Goal: Use online tool/utility: Utilize a website feature to perform a specific function

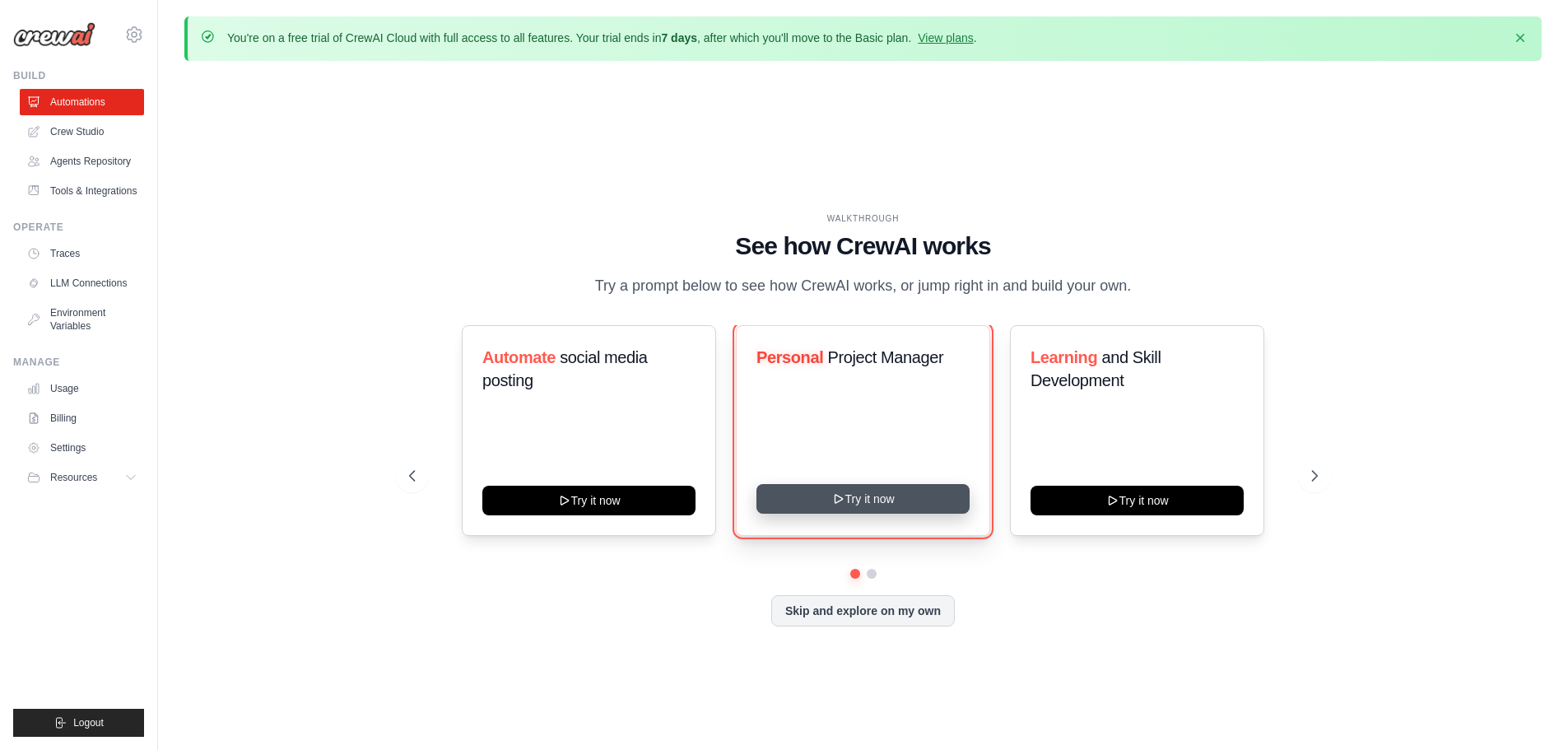
click at [858, 497] on button "Try it now" at bounding box center [863, 498] width 214 height 29
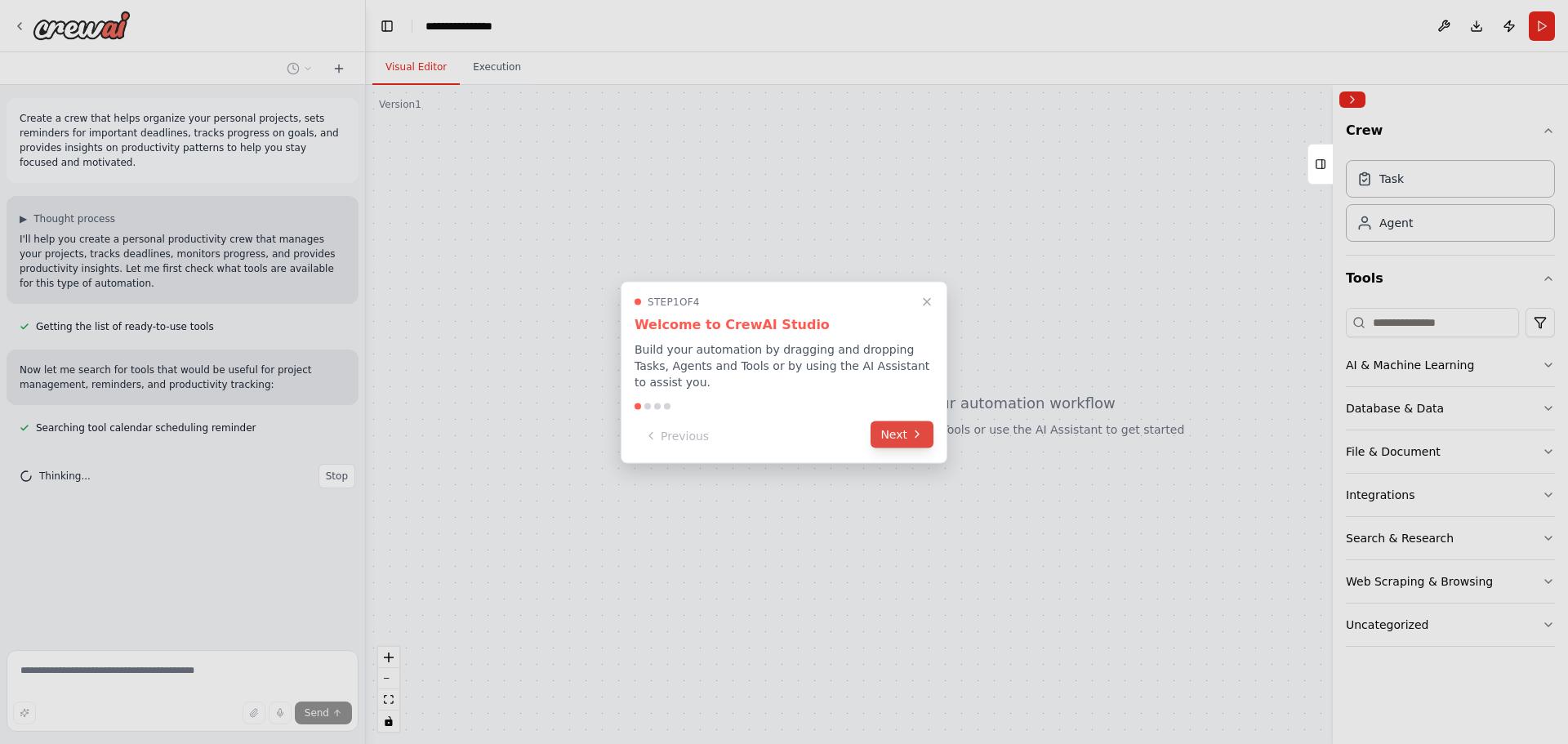
click at [914, 428] on icon at bounding box center [917, 434] width 13 height 13
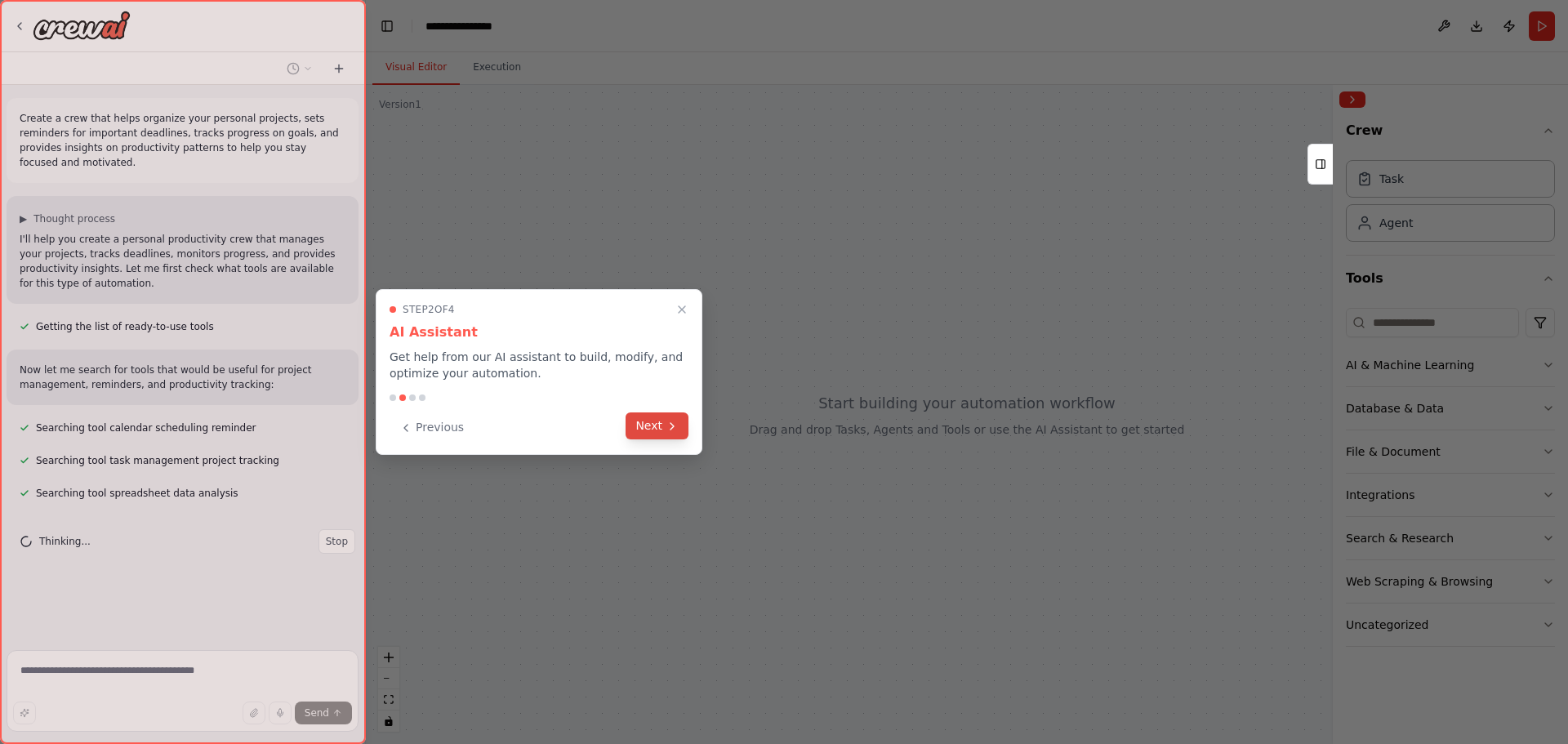
click at [643, 425] on button "Next" at bounding box center [656, 426] width 63 height 27
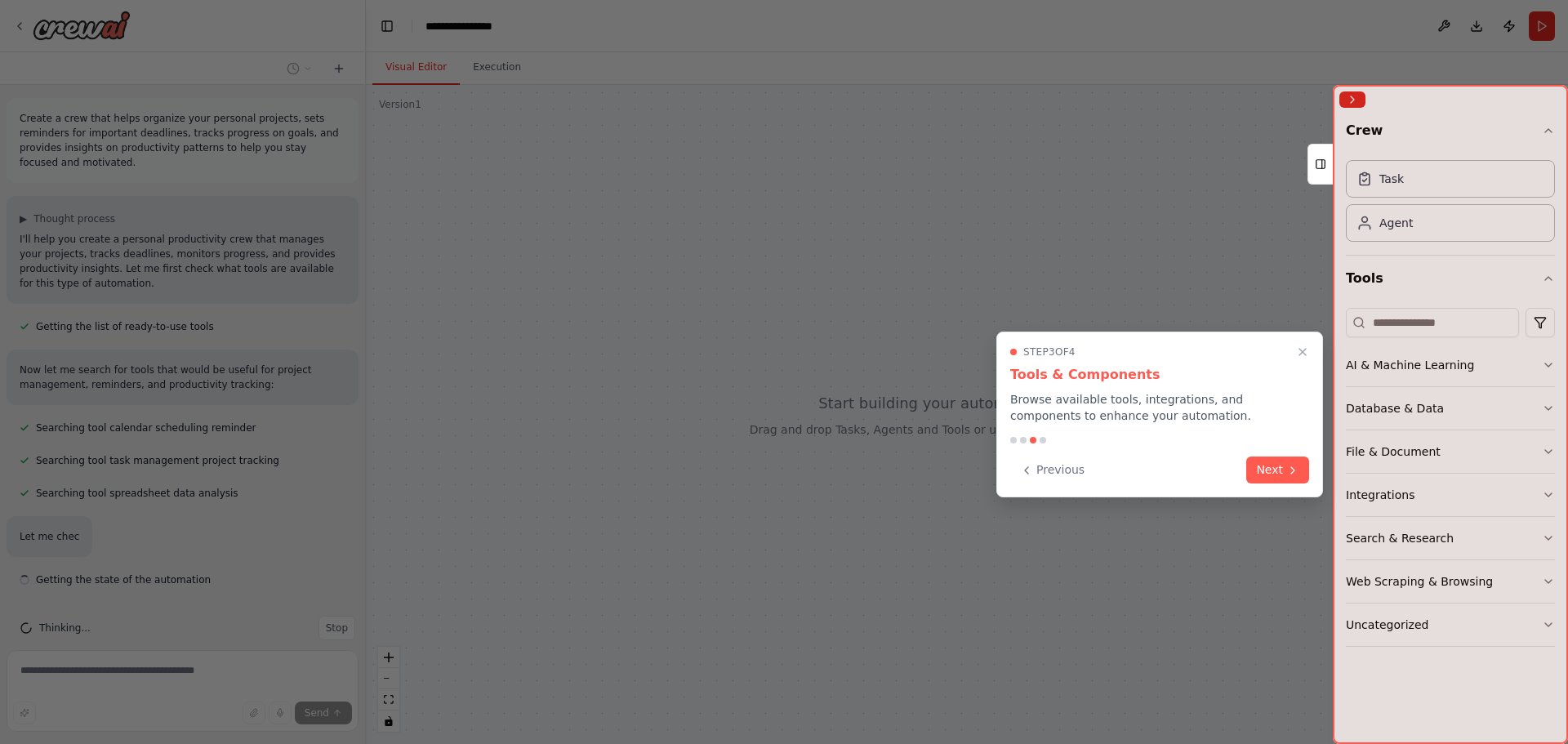
scroll to position [8, 0]
click at [1281, 469] on button "Next" at bounding box center [1277, 470] width 63 height 27
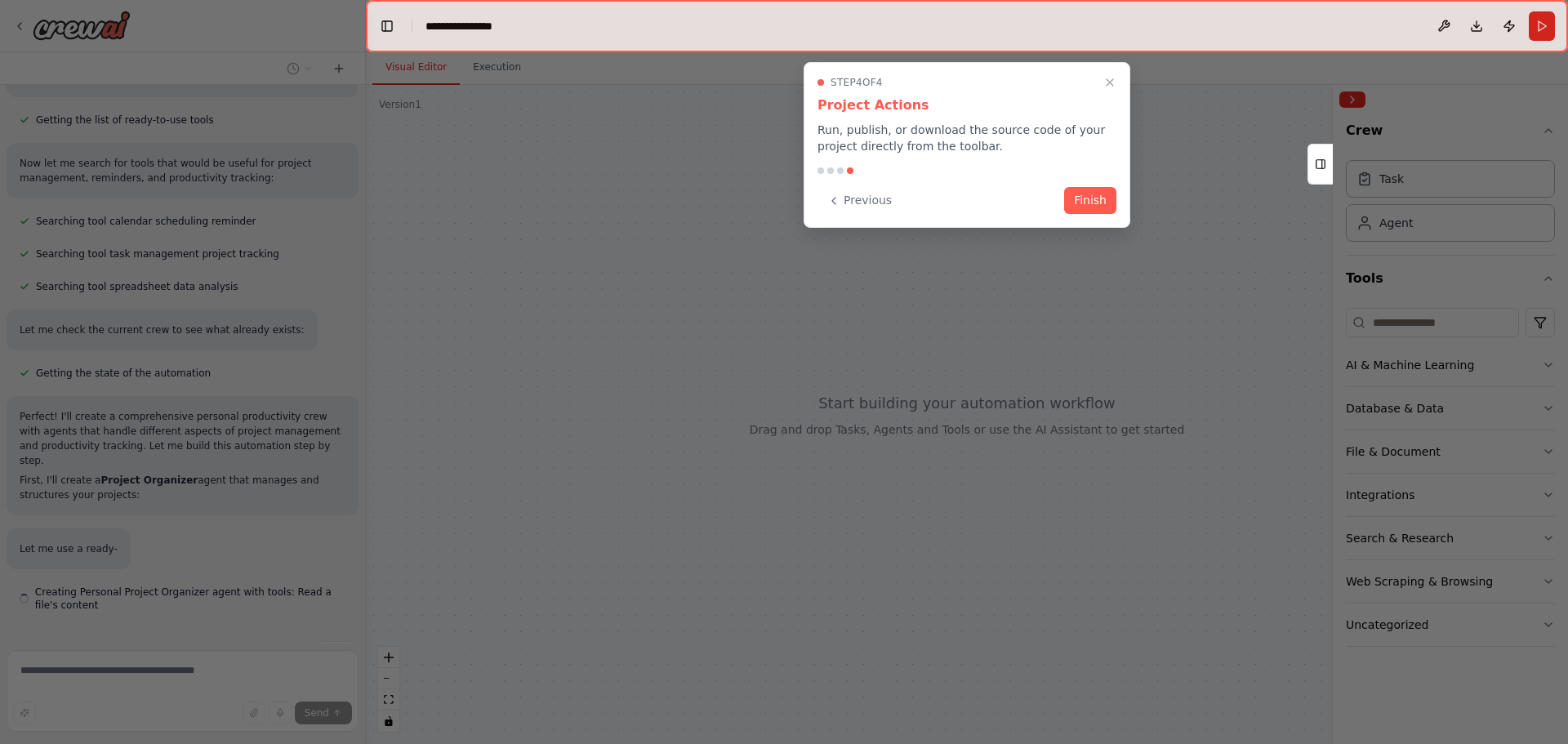
scroll to position [225, 0]
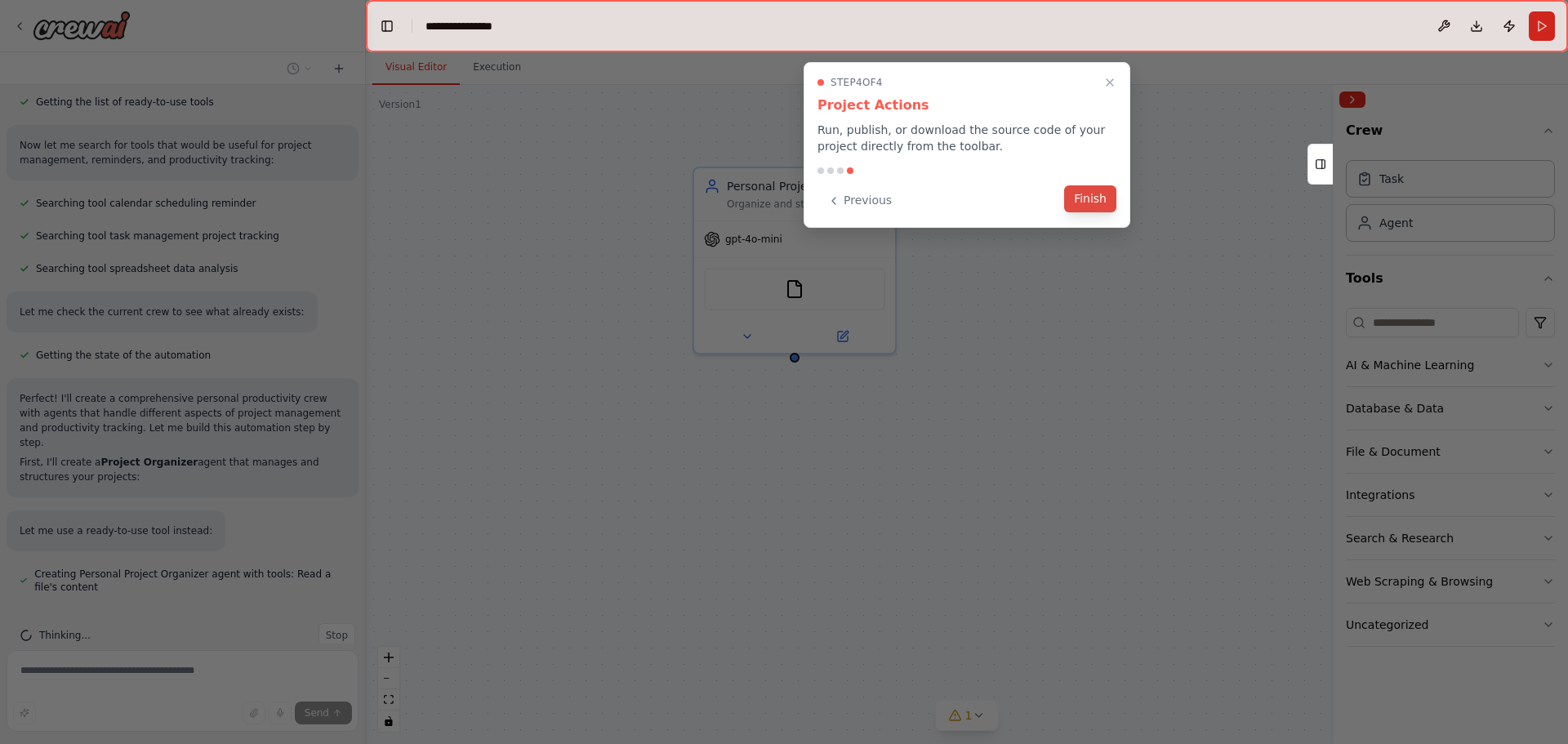
click at [1092, 195] on button "Finish" at bounding box center [1091, 199] width 53 height 27
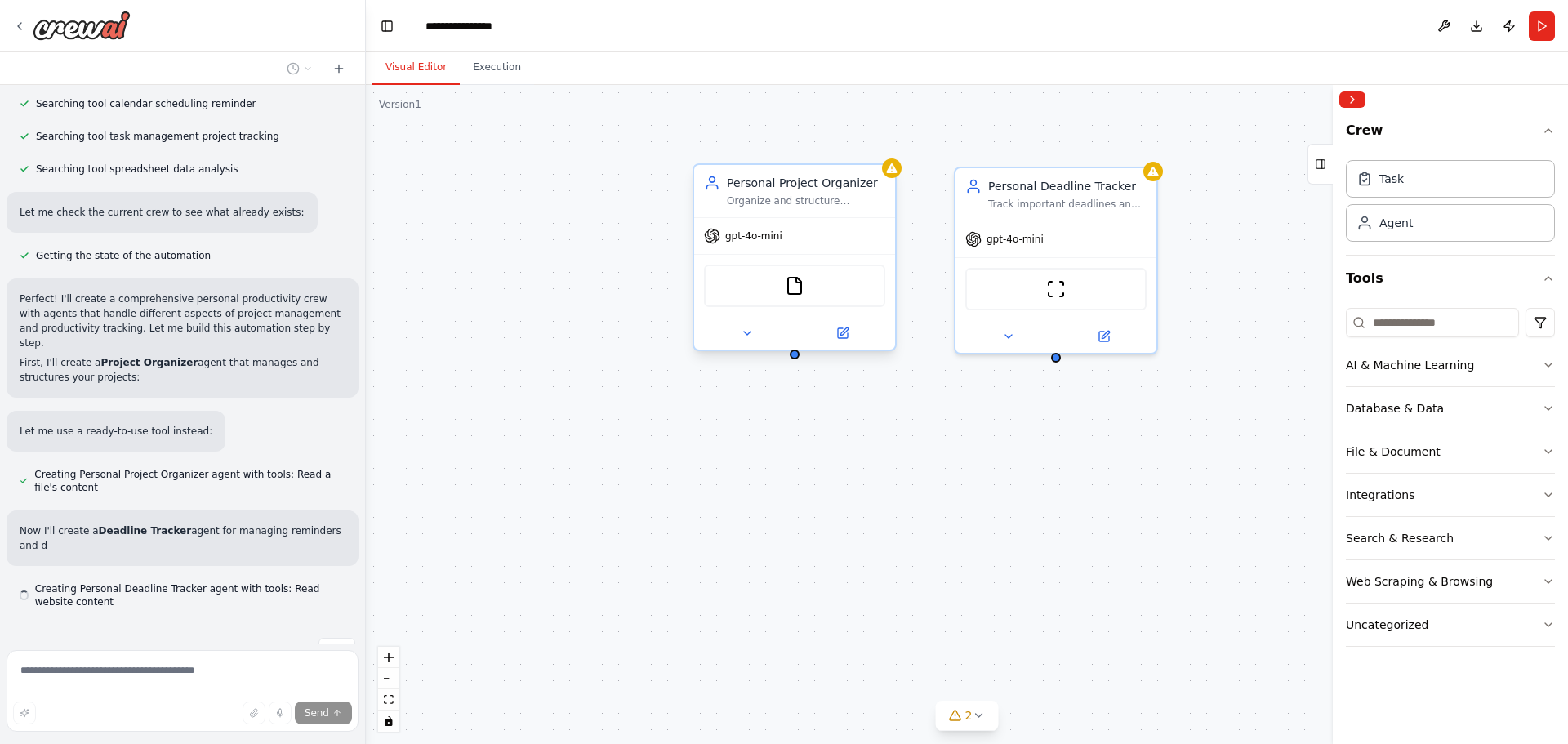
scroll to position [339, 0]
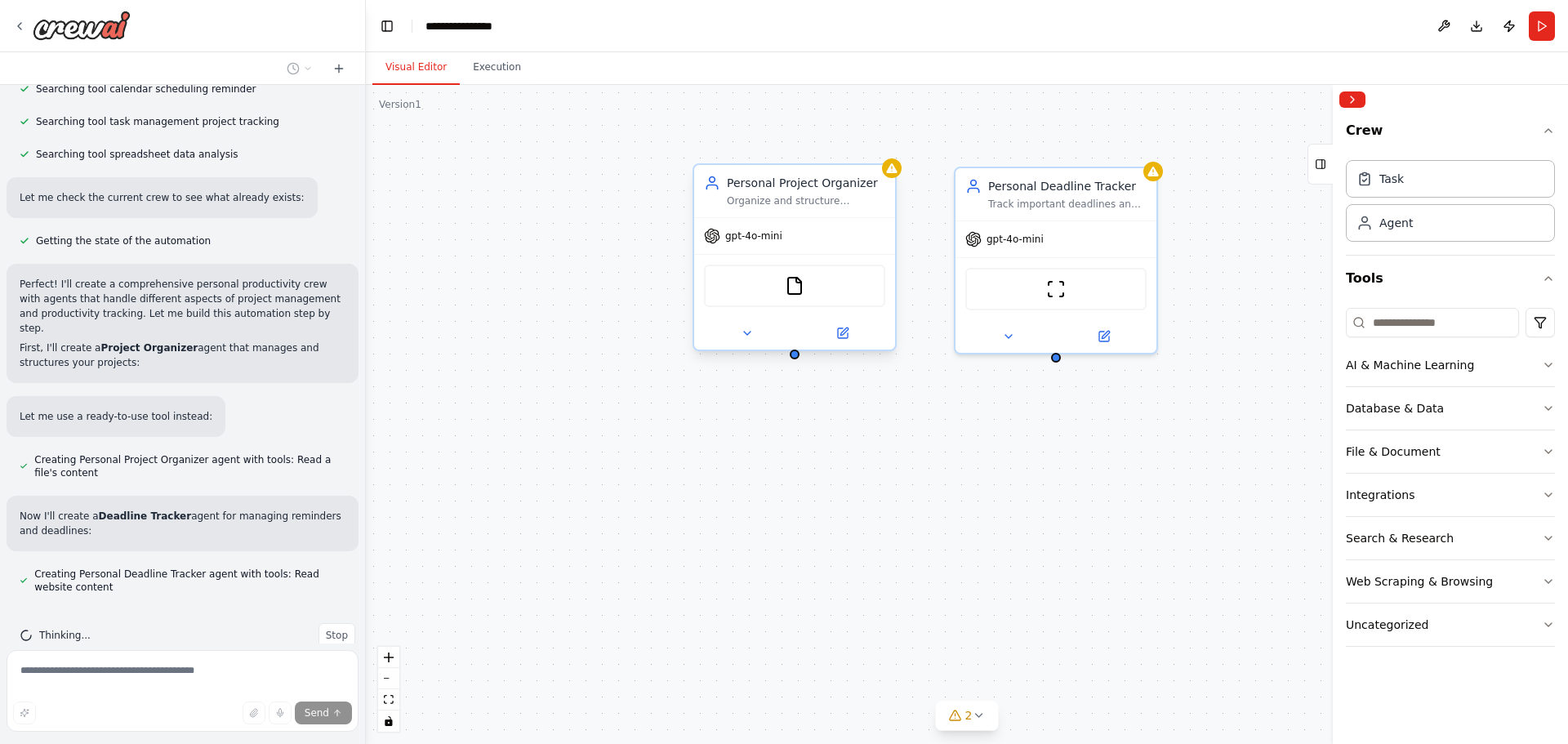
click at [765, 249] on div "gpt-4o-mini" at bounding box center [794, 236] width 201 height 36
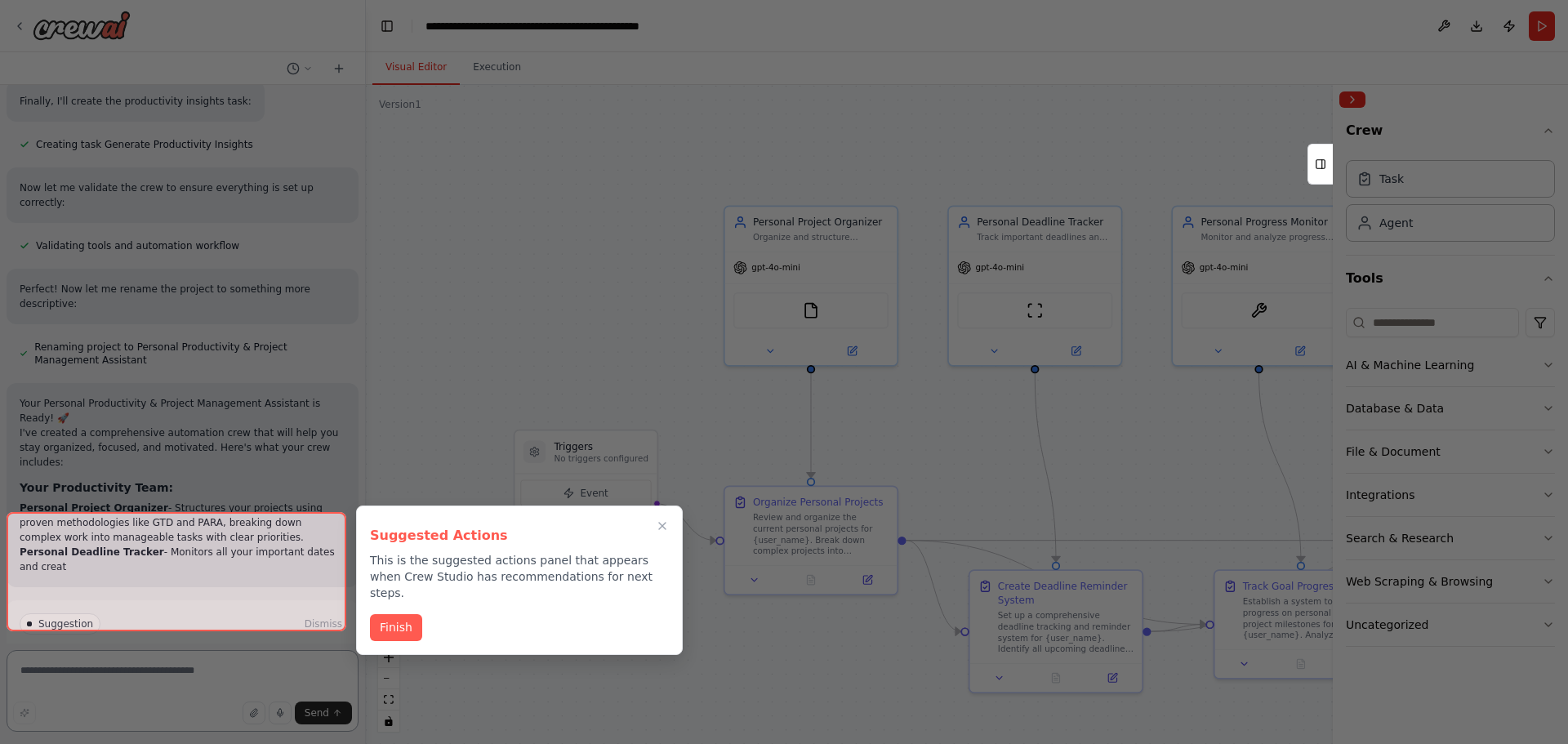
scroll to position [1358, 0]
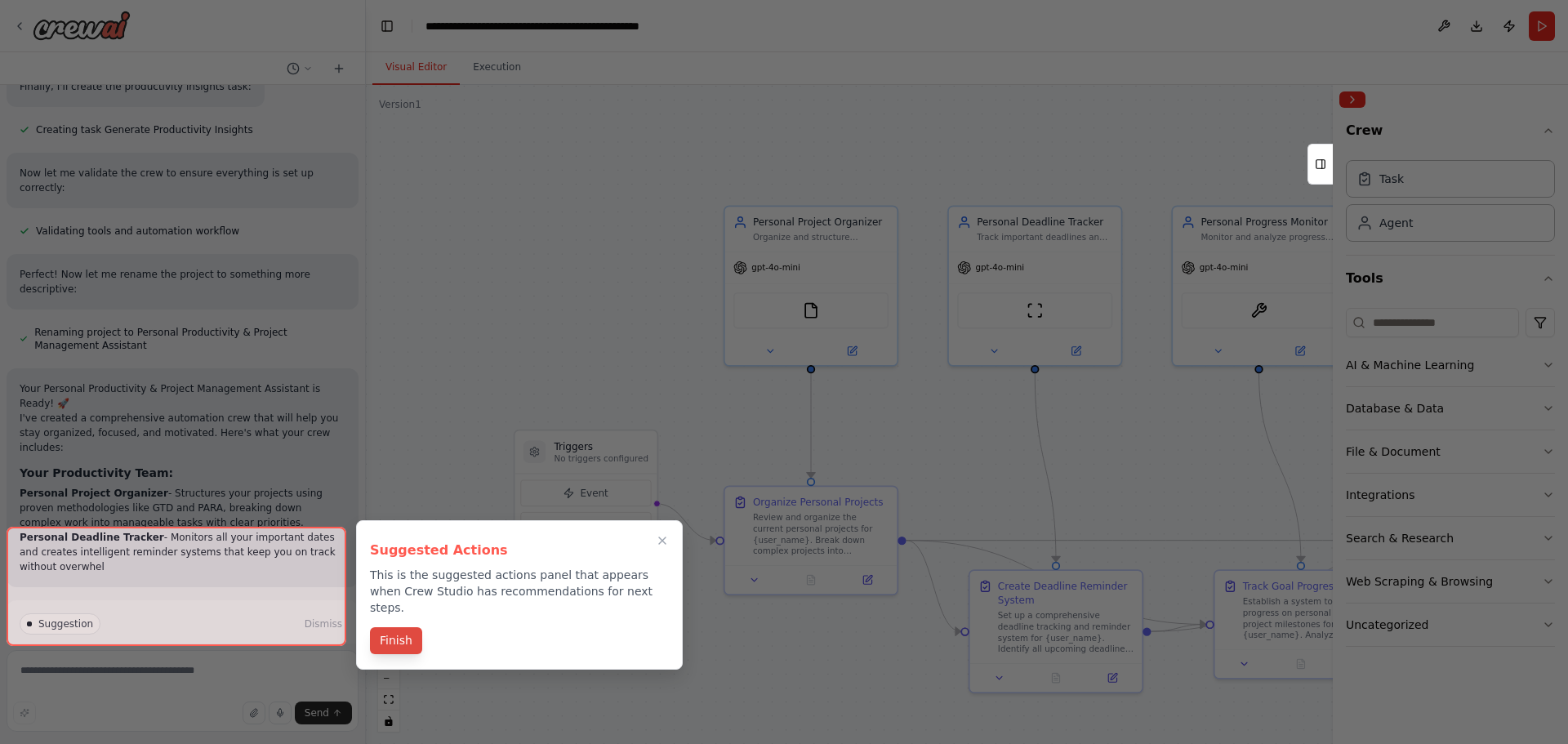
click at [396, 627] on button "Finish" at bounding box center [396, 640] width 53 height 27
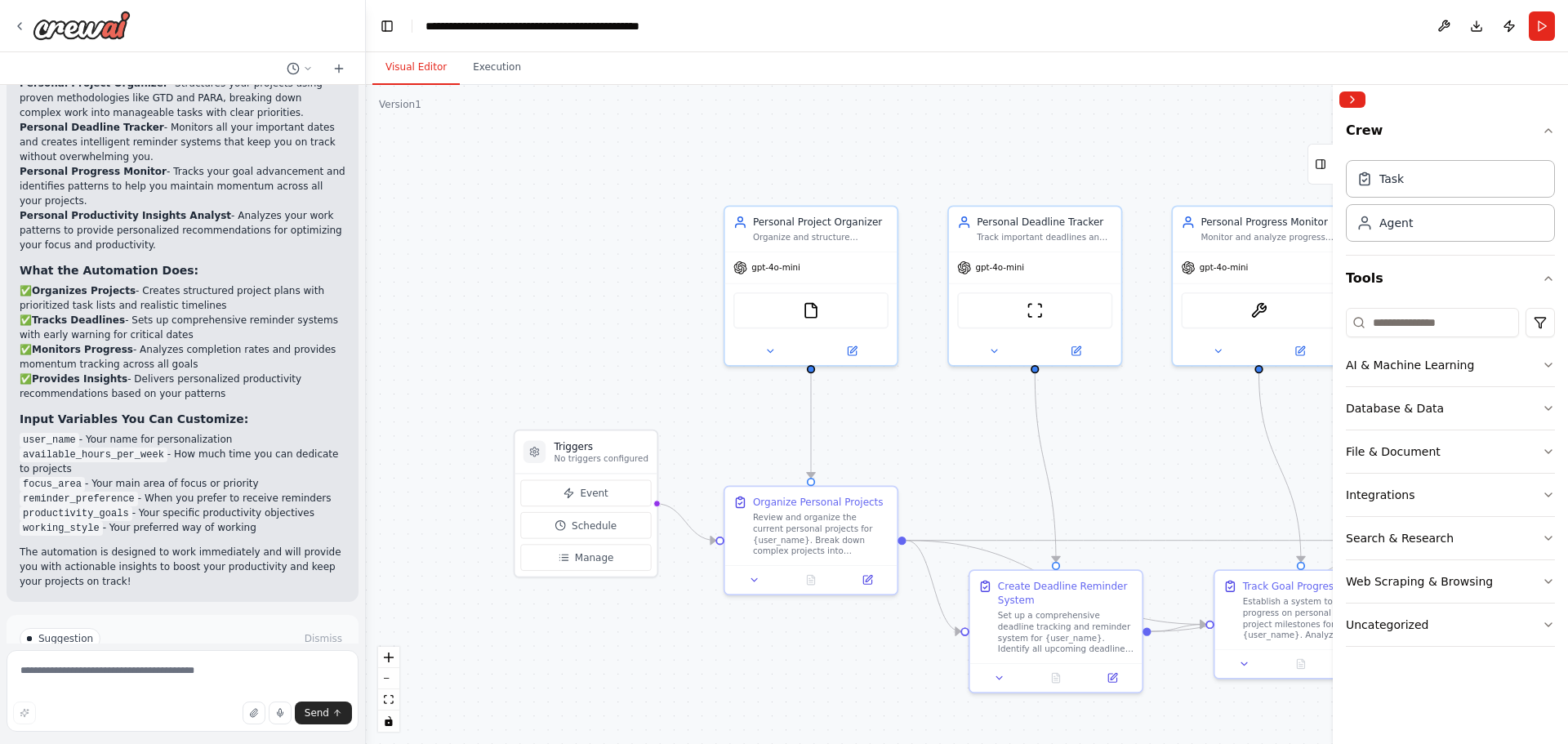
scroll to position [1798, 0]
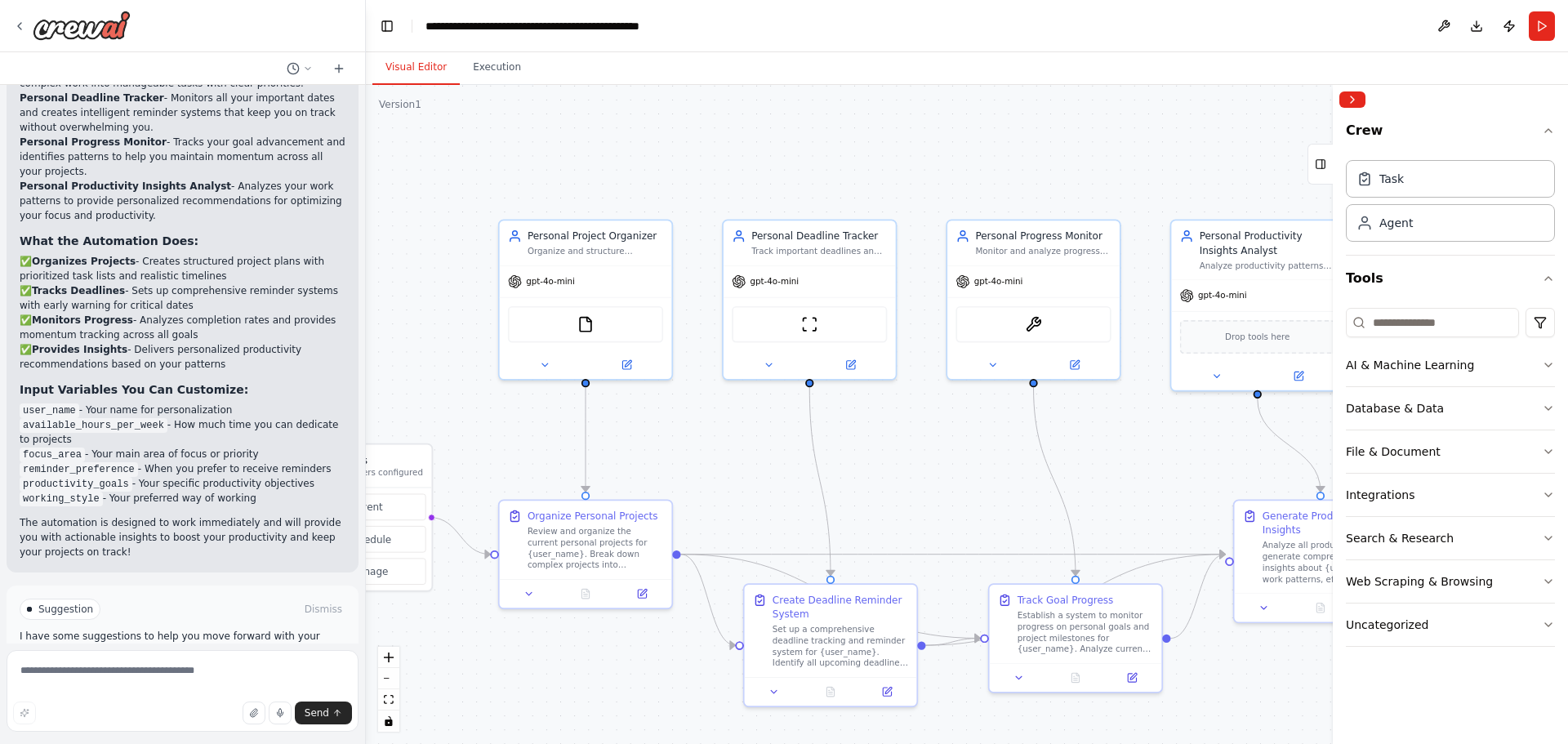
drag, startPoint x: 645, startPoint y: 331, endPoint x: 443, endPoint y: 353, distance: 203.2
click at [443, 353] on div ".deletable-edge-delete-btn { width: 20px; height: 20px; border: 0px solid #ffff…" at bounding box center [967, 414] width 1203 height 659
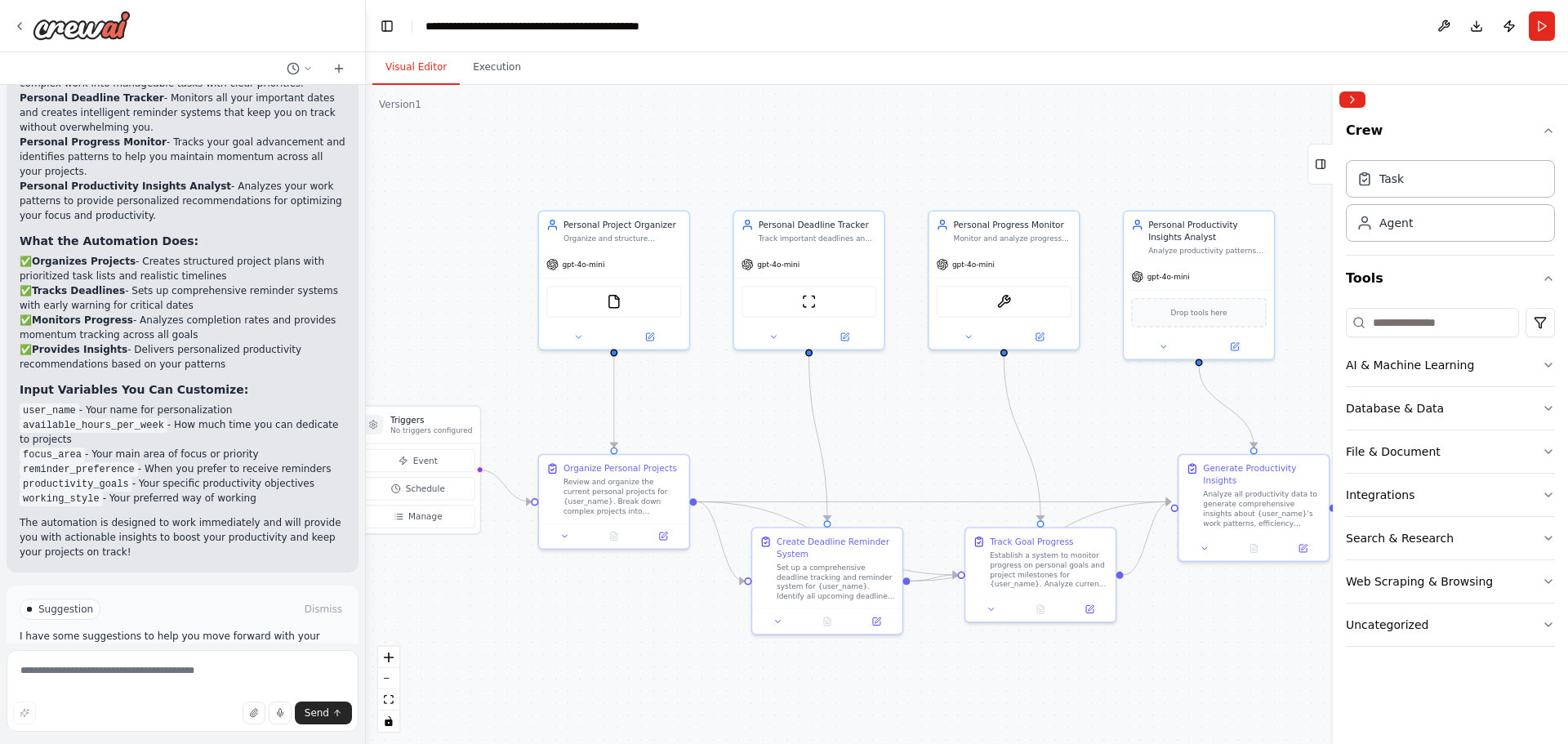
drag, startPoint x: 703, startPoint y: 440, endPoint x: 736, endPoint y: 409, distance: 45.3
click at [736, 409] on div ".deletable-edge-delete-btn { width: 20px; height: 20px; border: 0px solid #ffff…" at bounding box center [967, 414] width 1203 height 659
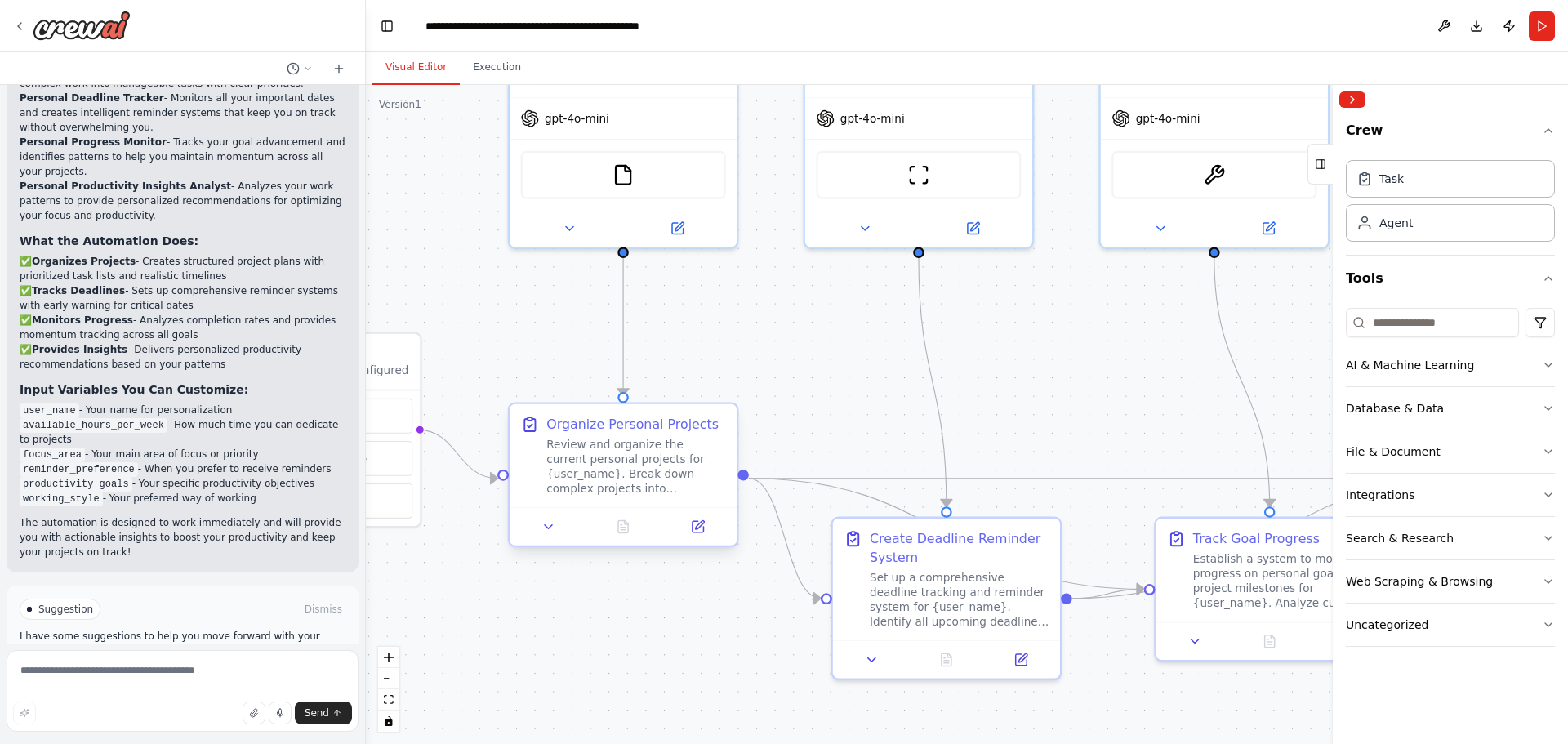
click at [619, 470] on div "Review and organize the current personal projects for {user_name}. Break down c…" at bounding box center [636, 466] width 179 height 58
click at [542, 530] on icon at bounding box center [549, 527] width 15 height 15
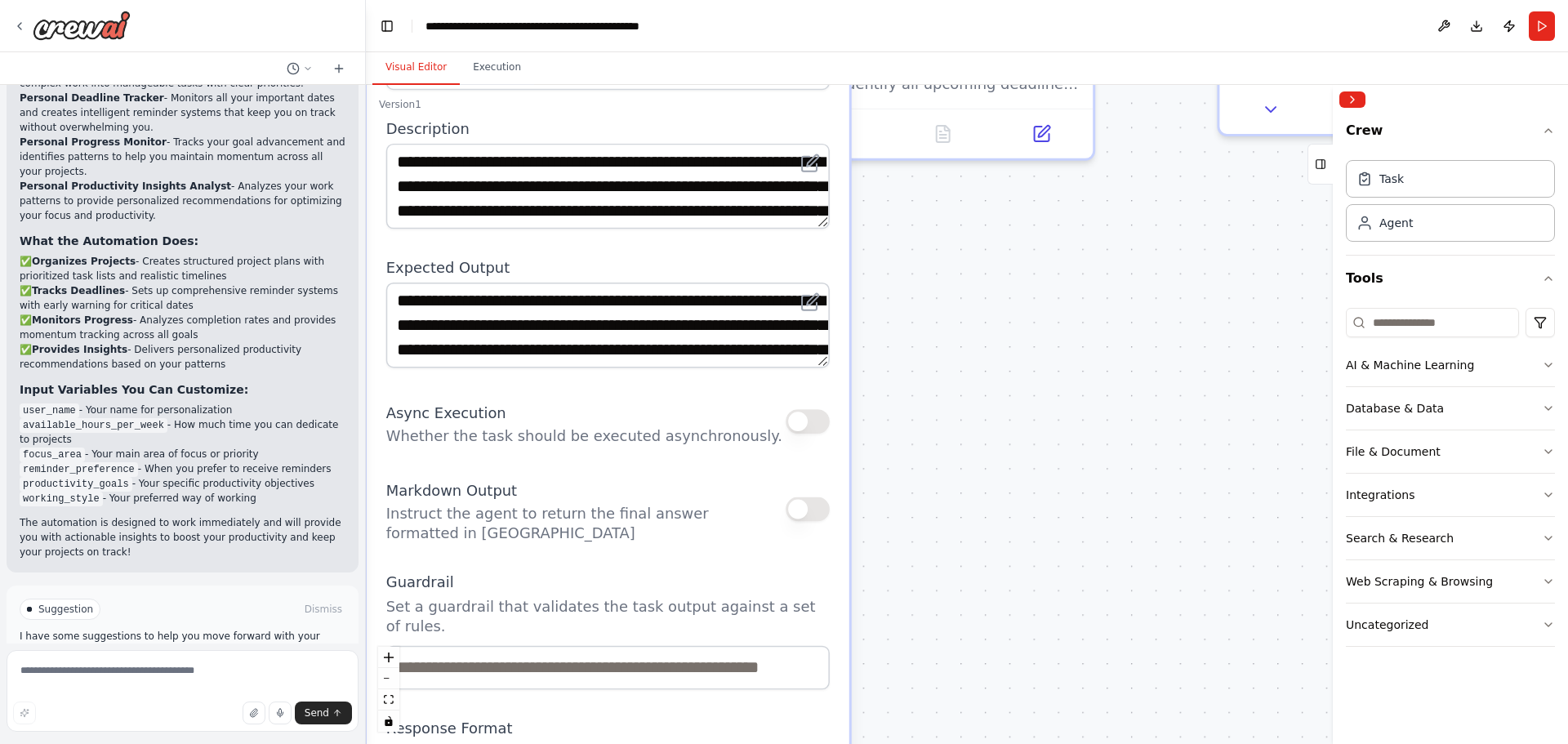
drag, startPoint x: 818, startPoint y: 649, endPoint x: 1136, endPoint y: 244, distance: 514.9
click at [1136, 244] on div ".deletable-edge-delete-btn { width: 20px; height: 20px; border: 0px solid #ffff…" at bounding box center [967, 414] width 1203 height 659
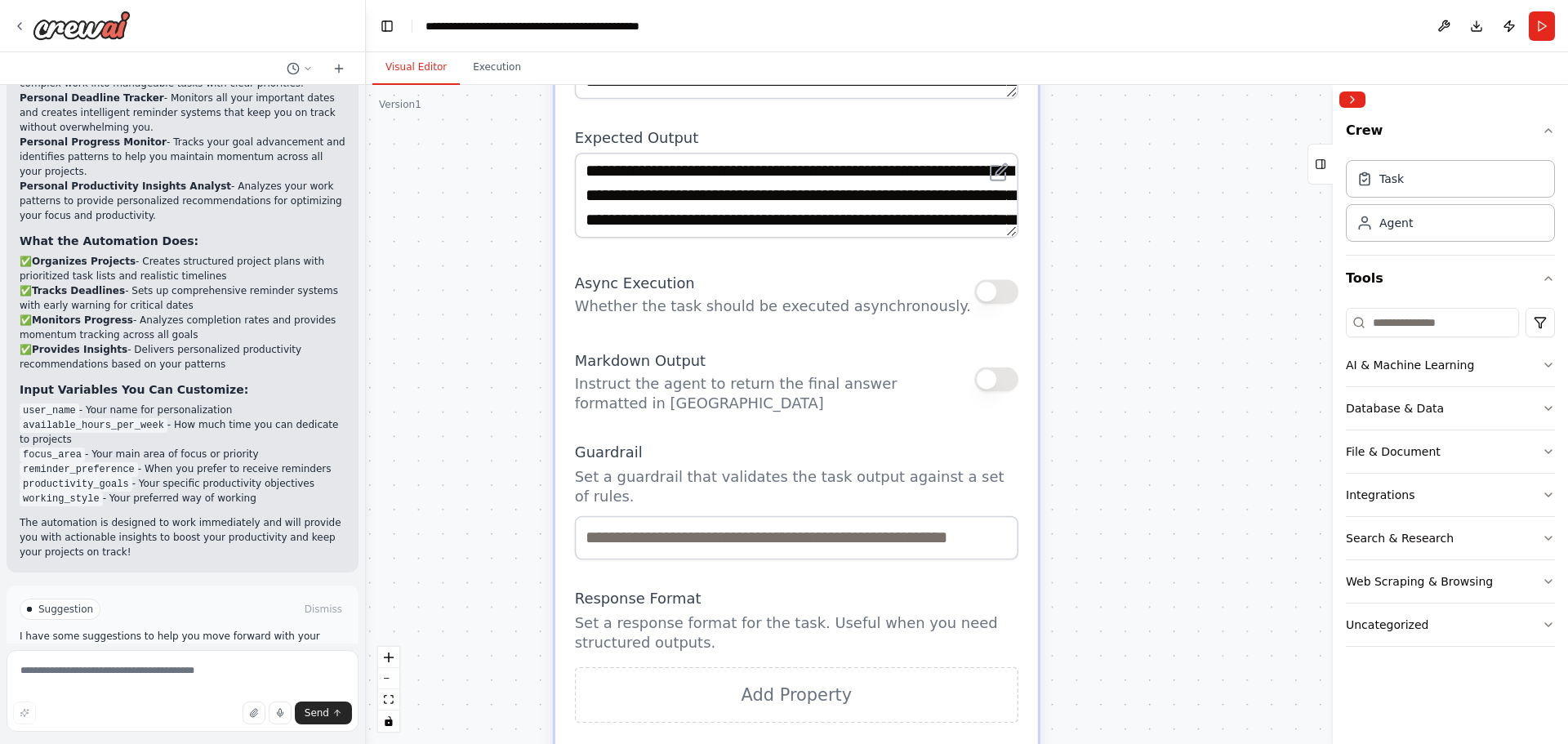
drag, startPoint x: 1003, startPoint y: 481, endPoint x: 1164, endPoint y: 384, distance: 188.0
click at [1164, 384] on div ".deletable-edge-delete-btn { width: 20px; height: 20px; border: 0px solid #ffff…" at bounding box center [967, 414] width 1203 height 659
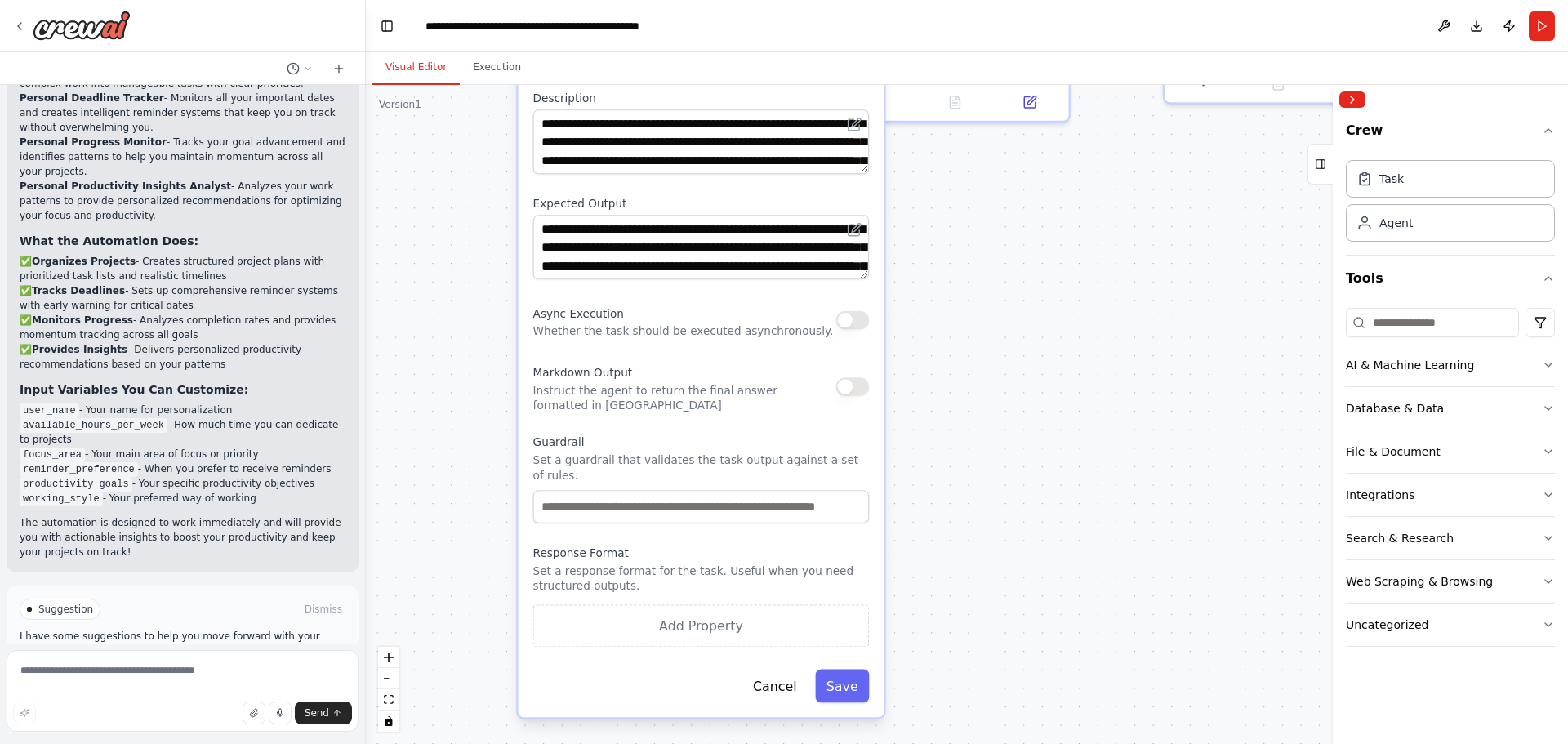
drag, startPoint x: 1143, startPoint y: 390, endPoint x: 964, endPoint y: 396, distance: 179.1
click at [964, 396] on div ".deletable-edge-delete-btn { width: 20px; height: 20px; border: 0px solid #ffff…" at bounding box center [967, 414] width 1203 height 659
click at [1075, 514] on div ".deletable-edge-delete-btn { width: 20px; height: 20px; border: 0px solid #ffff…" at bounding box center [967, 414] width 1203 height 659
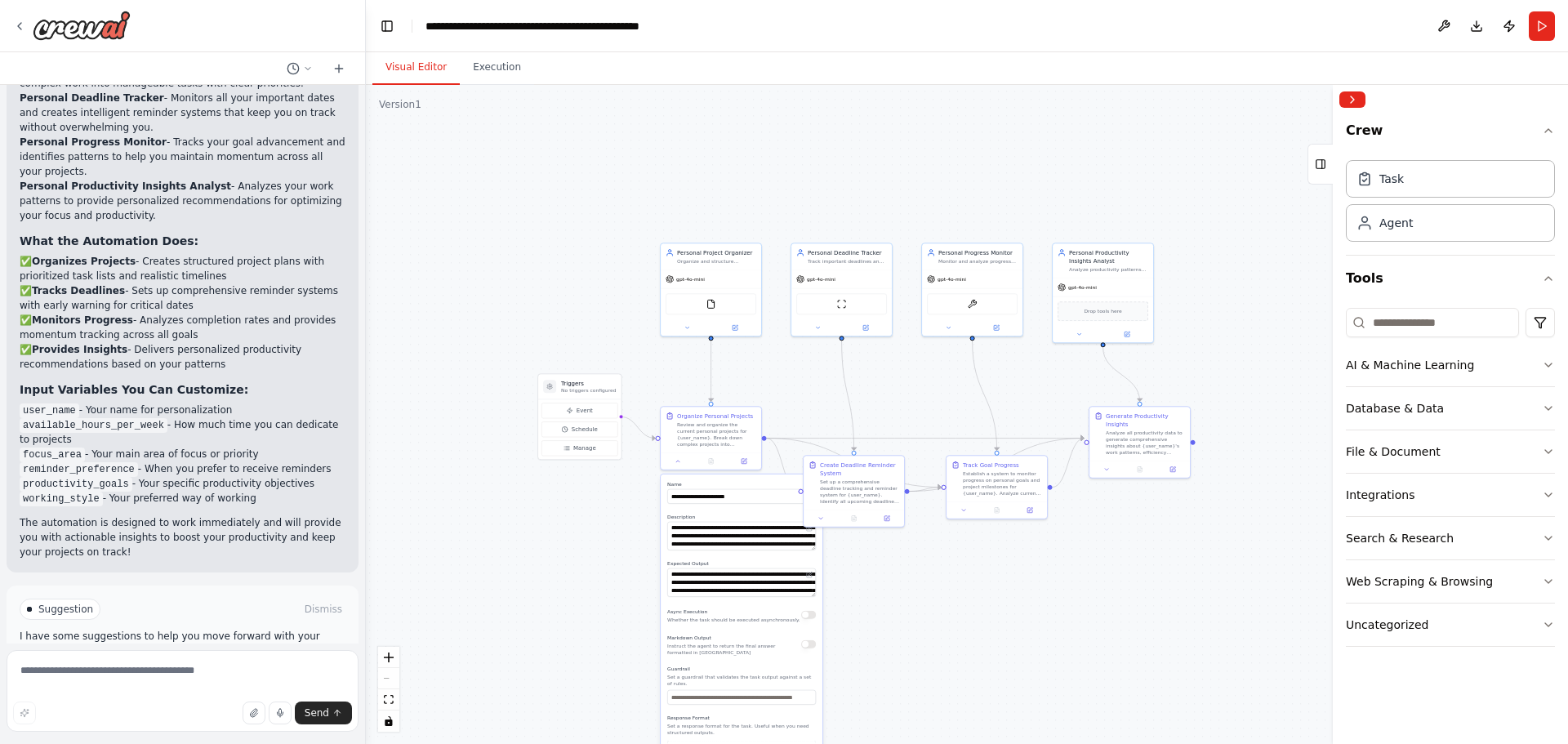
drag, startPoint x: 1138, startPoint y: 426, endPoint x: 977, endPoint y: 554, distance: 205.7
click at [975, 613] on div ".deletable-edge-delete-btn { width: 20px; height: 20px; border: 0px solid #ffff…" at bounding box center [967, 414] width 1203 height 659
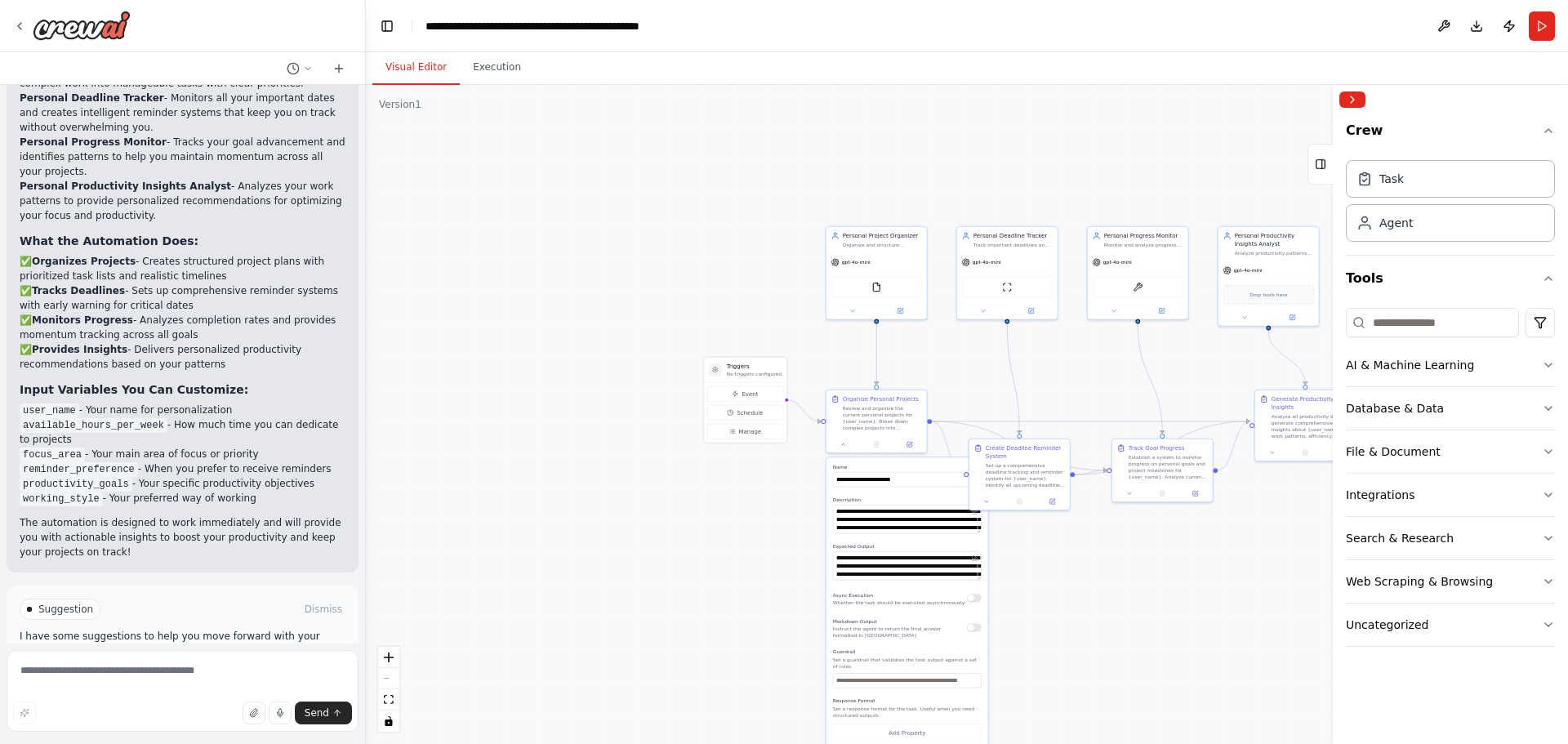
drag, startPoint x: 742, startPoint y: 220, endPoint x: 578, endPoint y: 267, distance: 170.6
click at [578, 267] on div ".deletable-edge-delete-btn { width: 20px; height: 20px; border: 0px solid #ffff…" at bounding box center [967, 414] width 1203 height 659
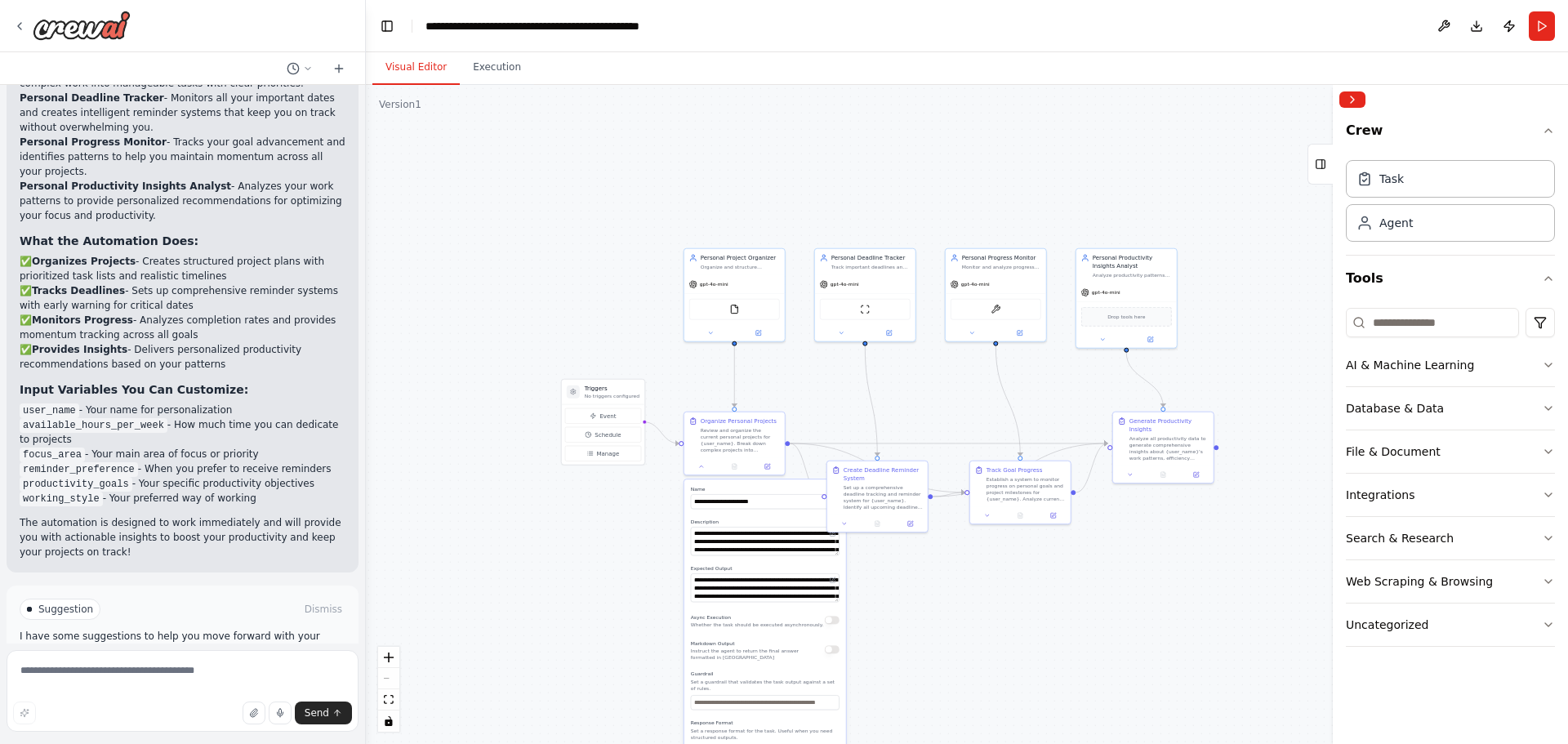
click at [11, 15] on div at bounding box center [183, 26] width 365 height 53
click at [14, 21] on icon at bounding box center [20, 26] width 13 height 13
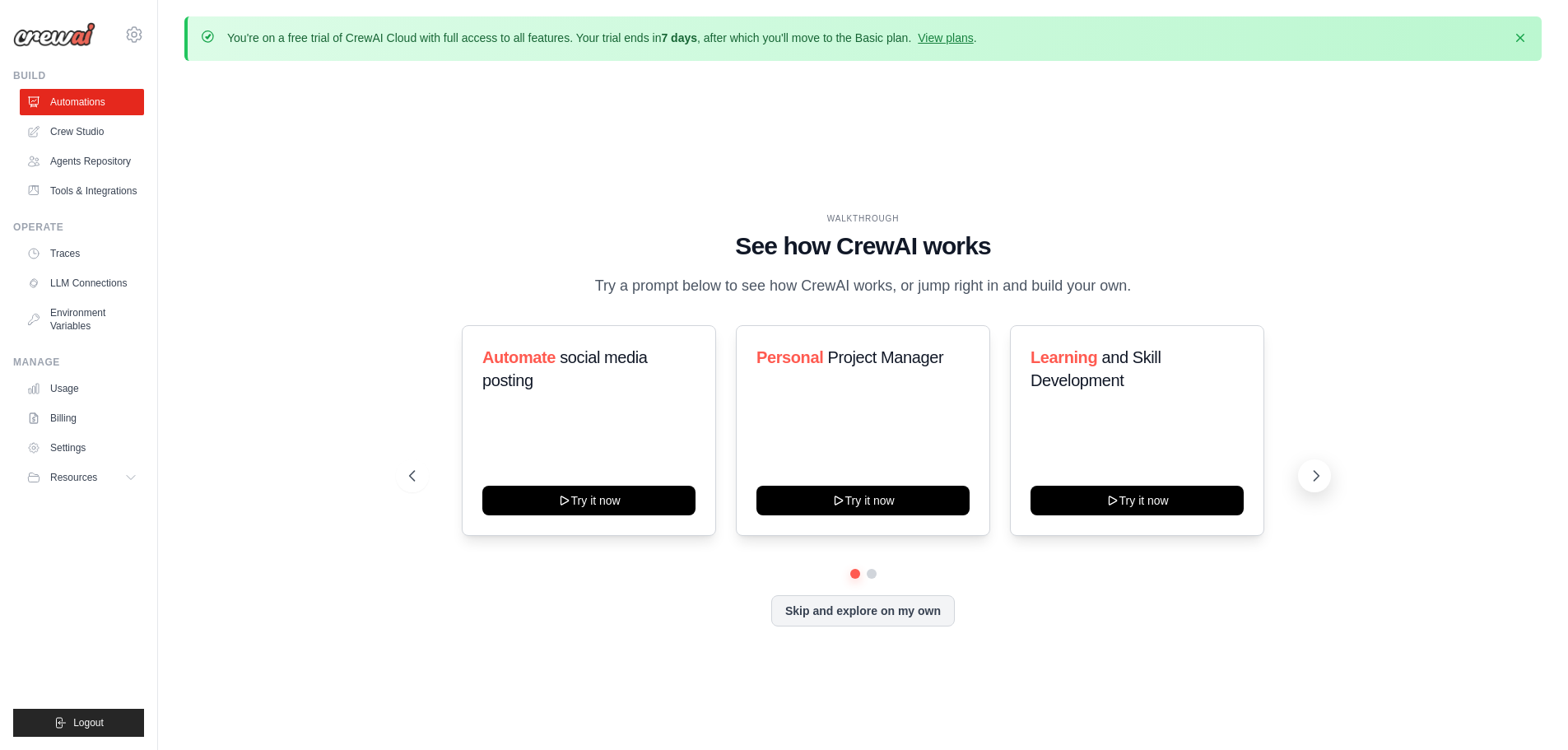
click at [1312, 476] on icon at bounding box center [1316, 476] width 16 height 16
click at [1312, 475] on icon at bounding box center [1316, 476] width 16 height 16
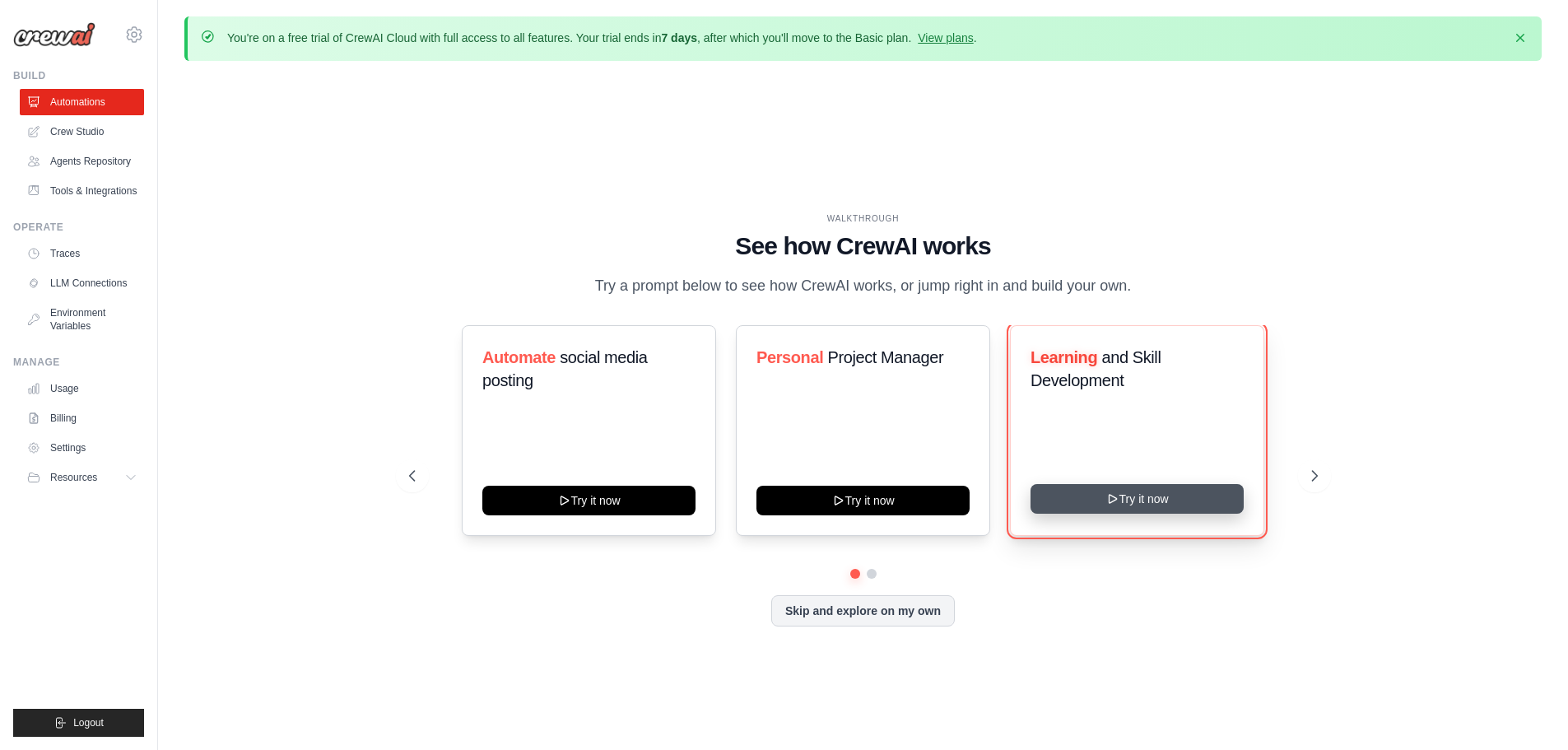
click at [1134, 499] on button "Try it now" at bounding box center [1137, 498] width 214 height 29
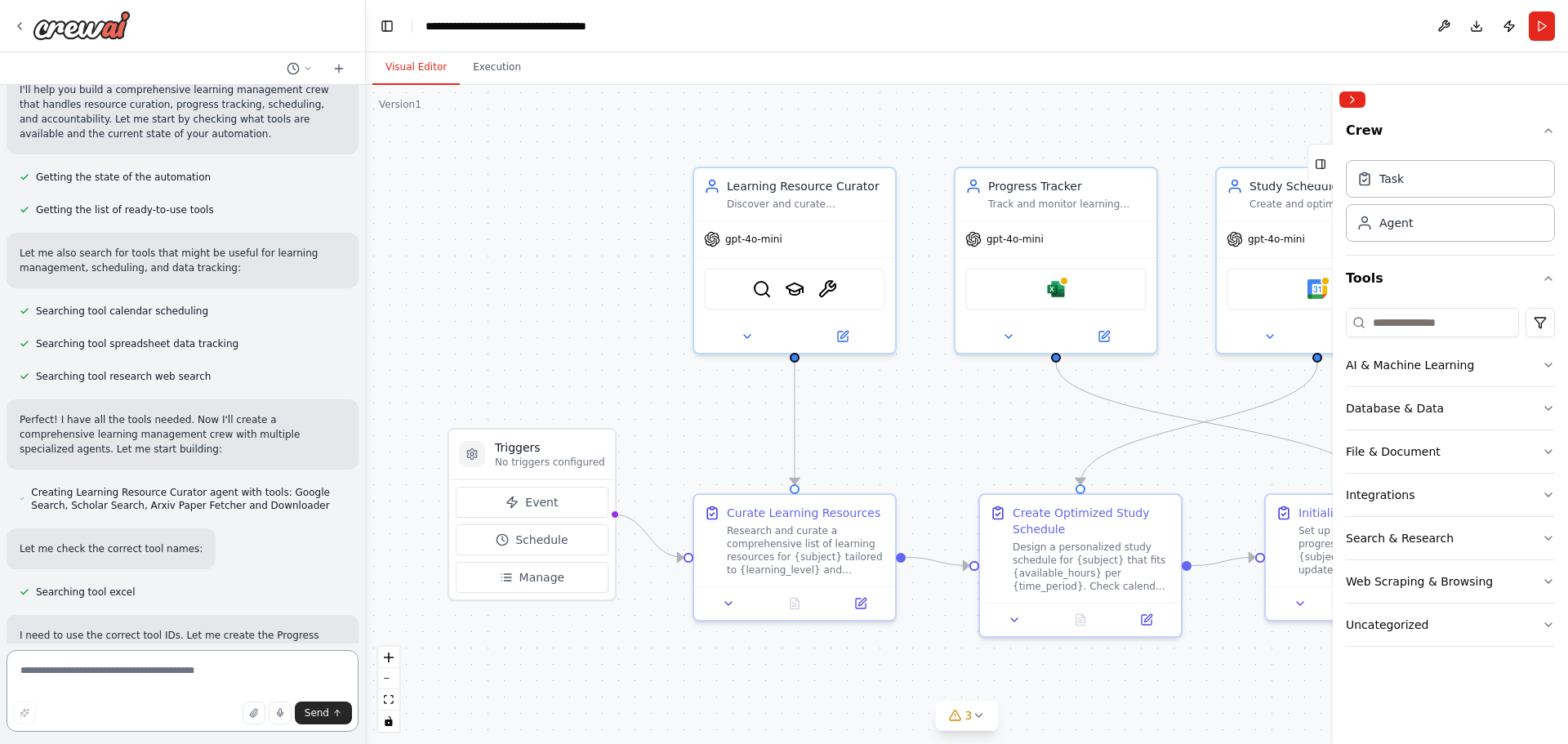
scroll to position [174, 0]
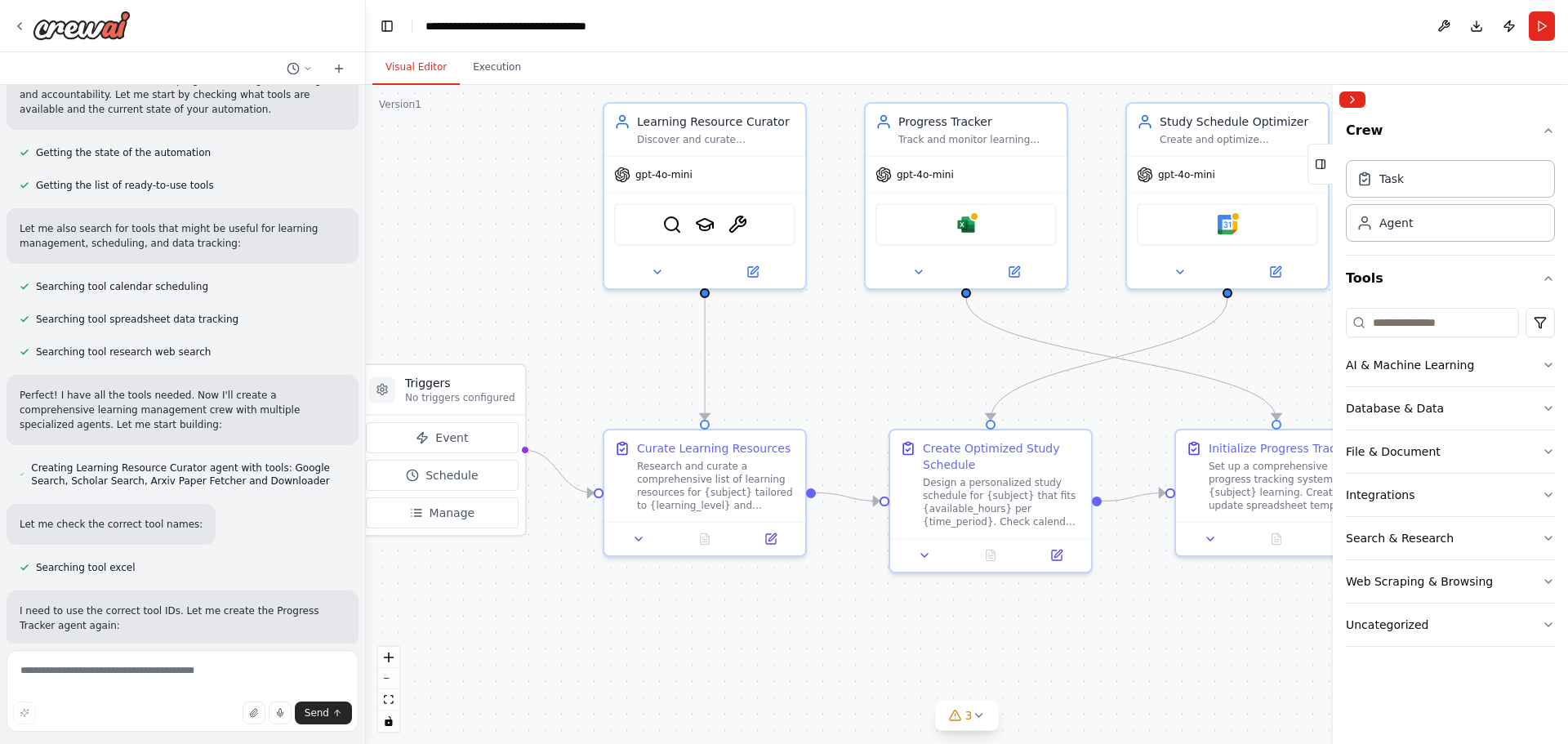
drag, startPoint x: 587, startPoint y: 348, endPoint x: 489, endPoint y: 281, distance: 118.7
click at [489, 281] on div ".deletable-edge-delete-btn { width: 20px; height: 20px; border: 0px solid #ffff…" at bounding box center [967, 414] width 1203 height 659
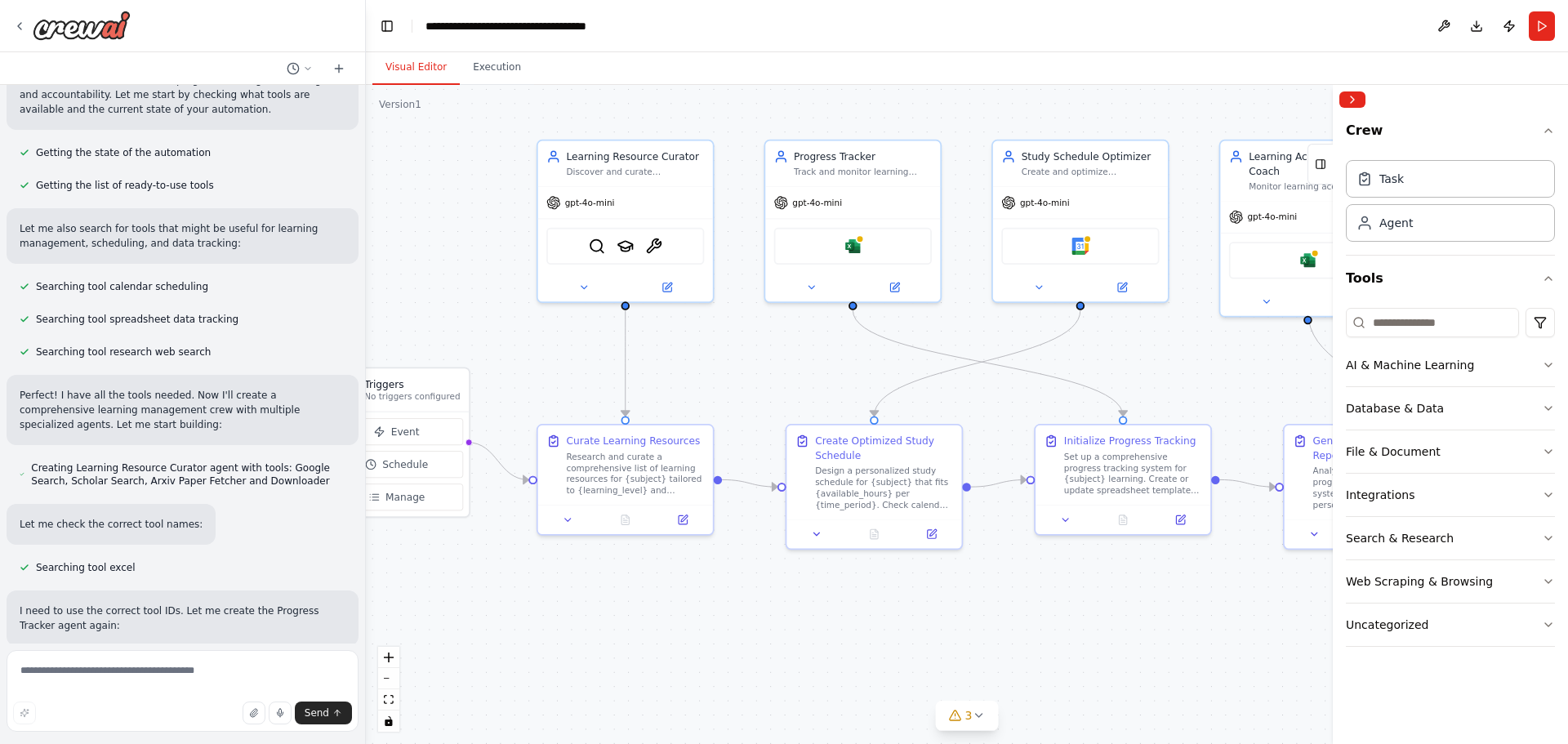
drag, startPoint x: 784, startPoint y: 356, endPoint x: 741, endPoint y: 373, distance: 46.2
click at [741, 373] on div ".deletable-edge-delete-btn { width: 20px; height: 20px; border: 0px solid #ffff…" at bounding box center [967, 414] width 1203 height 659
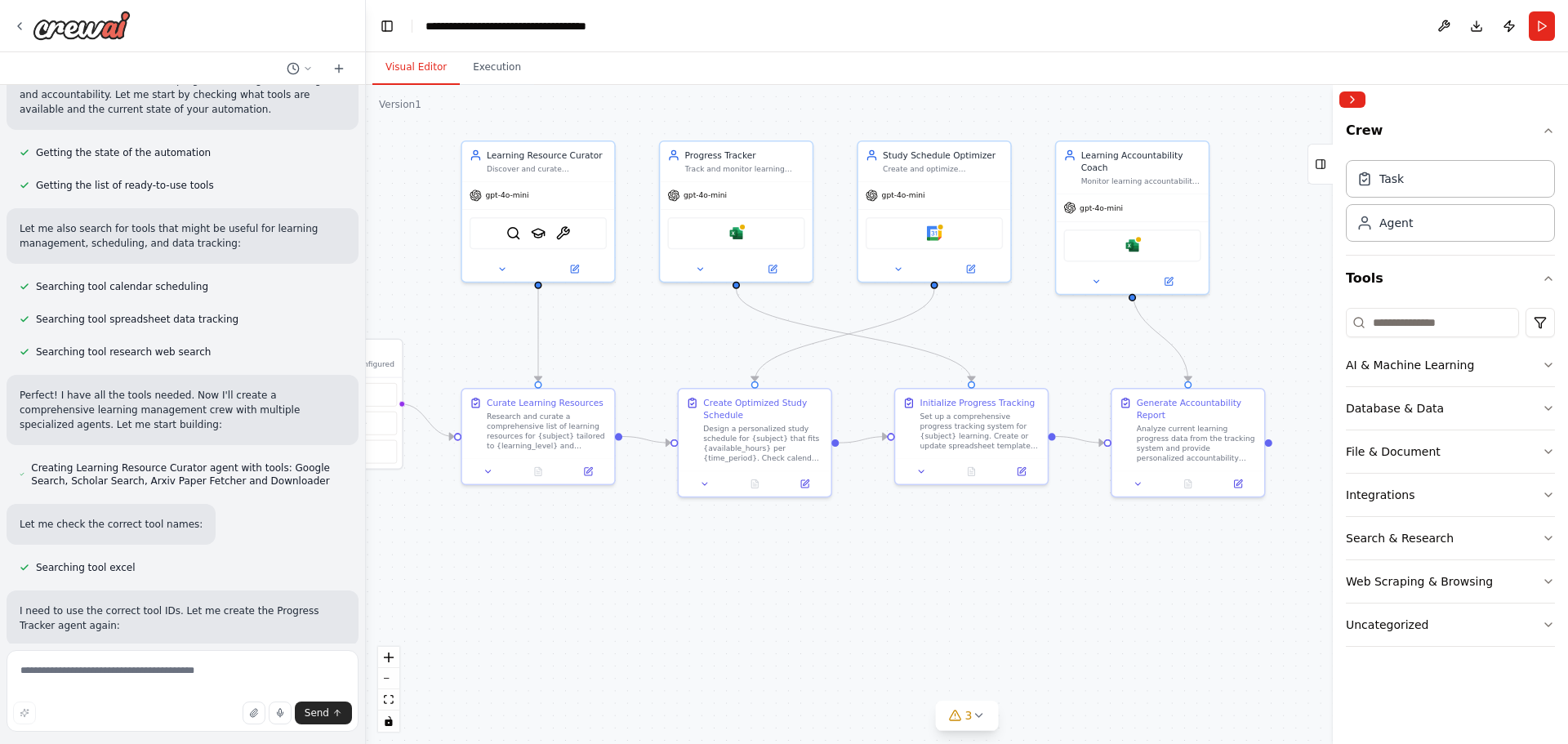
drag, startPoint x: 800, startPoint y: 373, endPoint x: 698, endPoint y: 344, distance: 106.0
click at [696, 344] on div ".deletable-edge-delete-btn { width: 20px; height: 20px; border: 0px solid #ffff…" at bounding box center [967, 414] width 1203 height 659
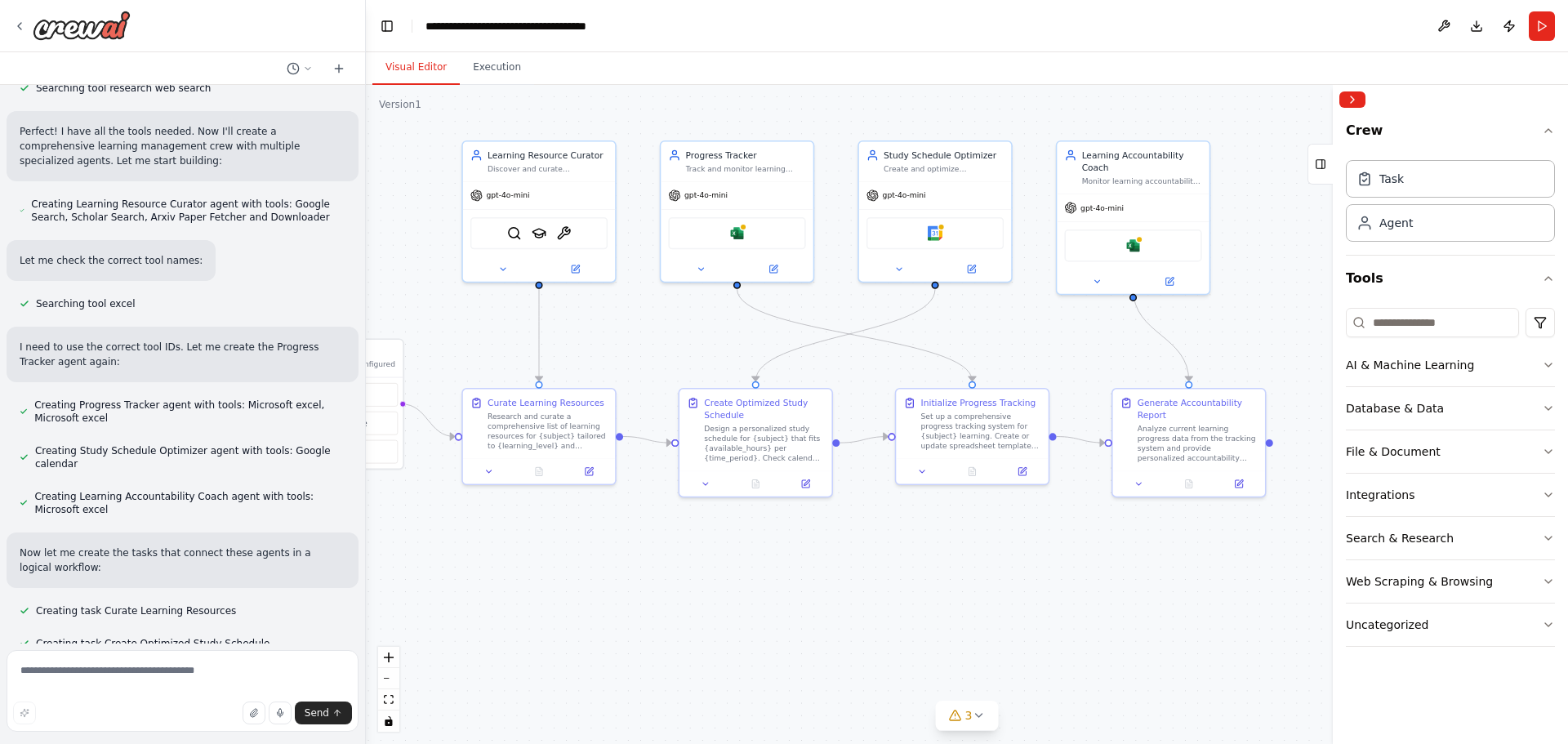
scroll to position [501, 0]
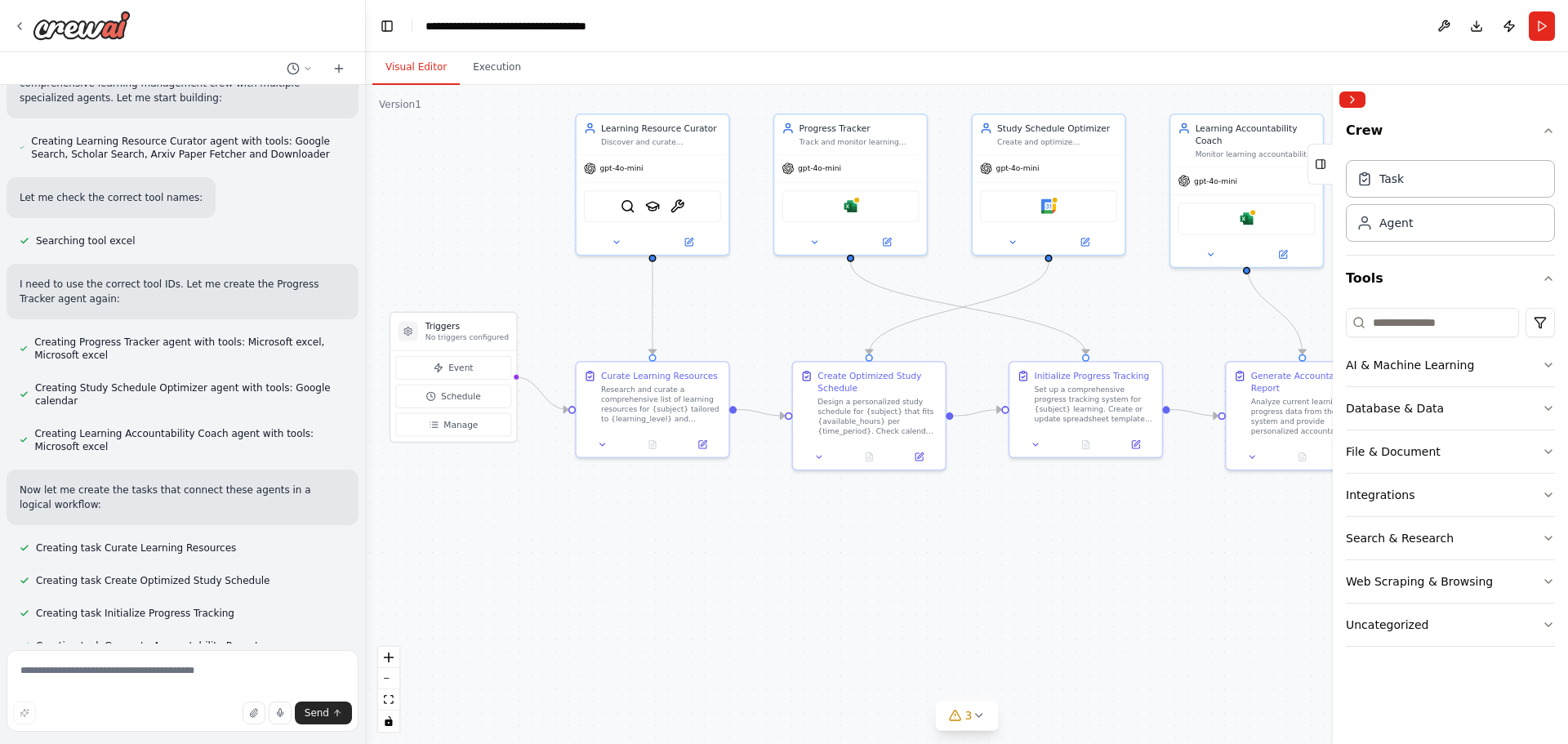
drag, startPoint x: 600, startPoint y: 560, endPoint x: 713, endPoint y: 534, distance: 116.0
click at [713, 534] on div ".deletable-edge-delete-btn { width: 20px; height: 20px; border: 0px solid #ffff…" at bounding box center [967, 414] width 1203 height 659
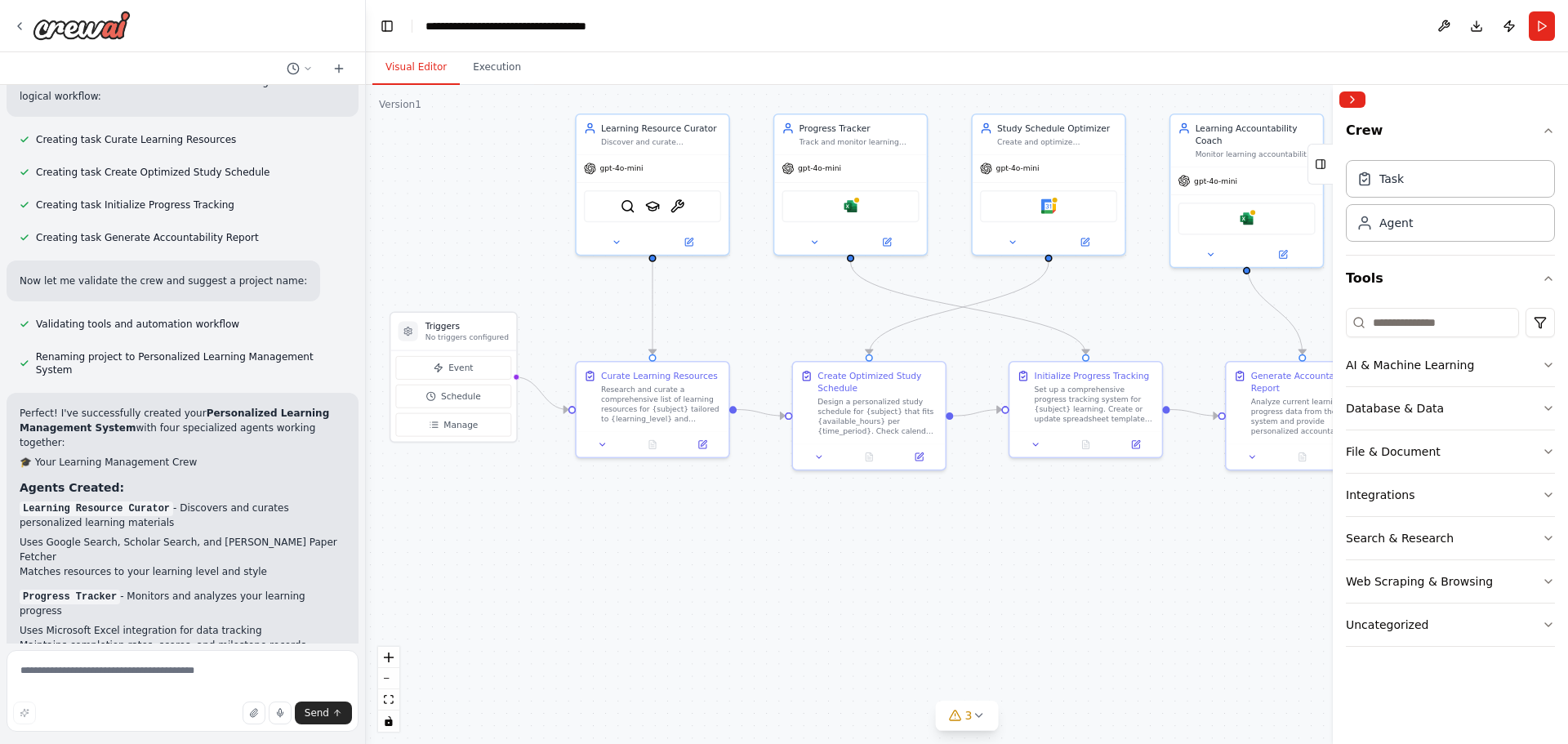
scroll to position [991, 0]
